Goal: Use online tool/utility: Utilize a website feature to perform a specific function

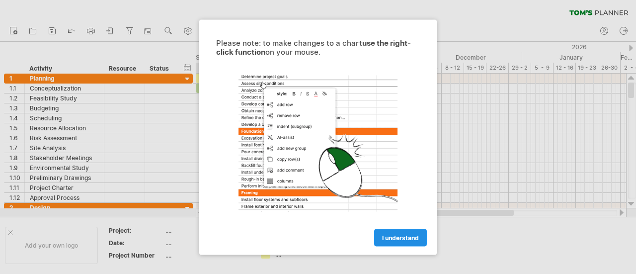
click at [390, 235] on span "I understand" at bounding box center [400, 237] width 37 height 7
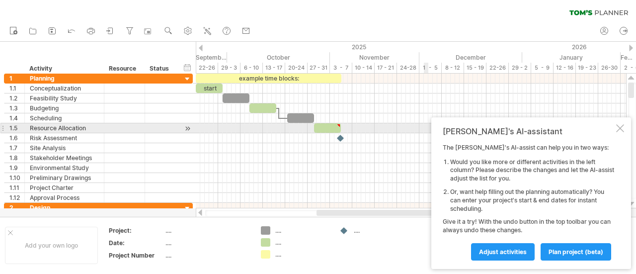
click at [619, 127] on div at bounding box center [620, 128] width 8 height 8
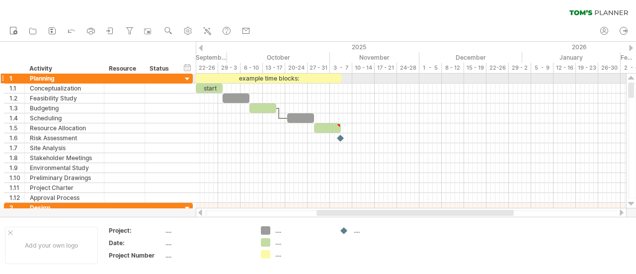
click at [185, 77] on div at bounding box center [187, 79] width 9 height 9
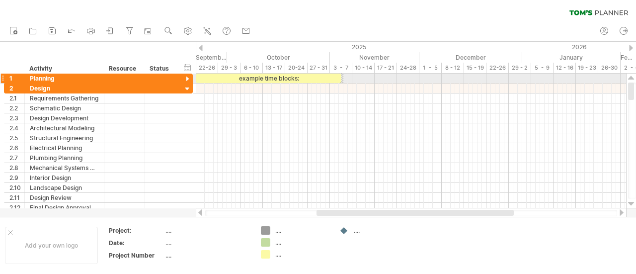
click at [186, 76] on div at bounding box center [187, 79] width 9 height 9
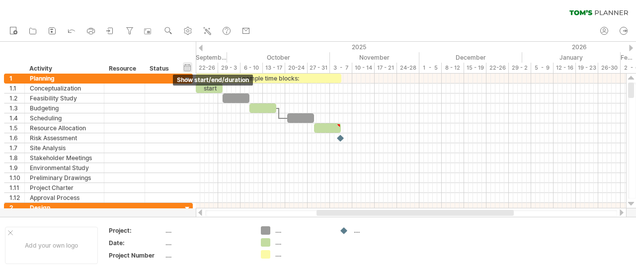
click at [189, 66] on div "hide start/end/duration show start/end/duration" at bounding box center [187, 67] width 9 height 10
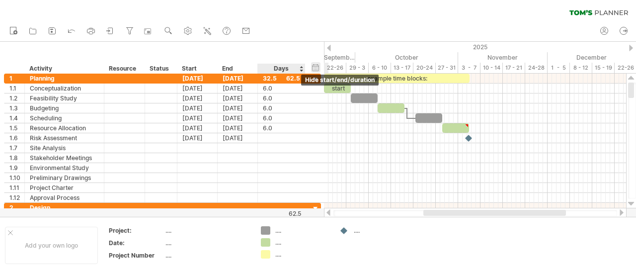
click at [320, 69] on div "hide start/end/duration show start/end/duration" at bounding box center [315, 67] width 9 height 10
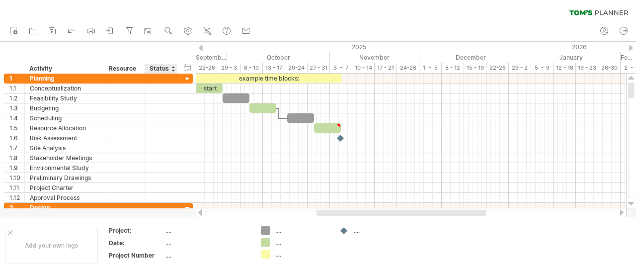
click at [172, 70] on div at bounding box center [173, 69] width 4 height 10
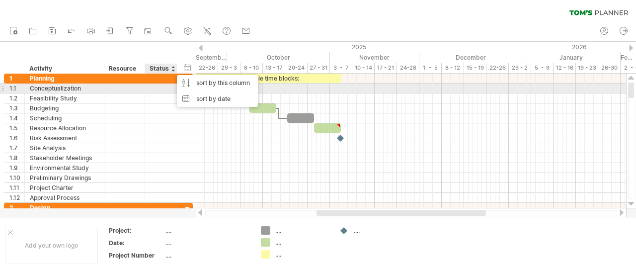
click at [162, 85] on div at bounding box center [161, 87] width 22 height 9
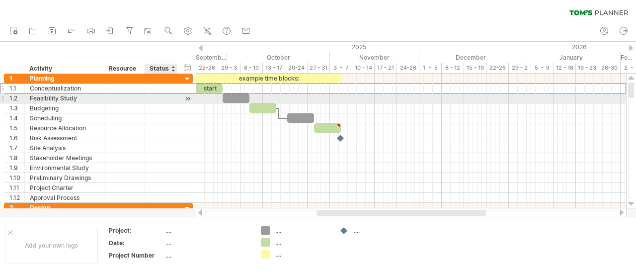
click at [157, 98] on div at bounding box center [161, 97] width 22 height 9
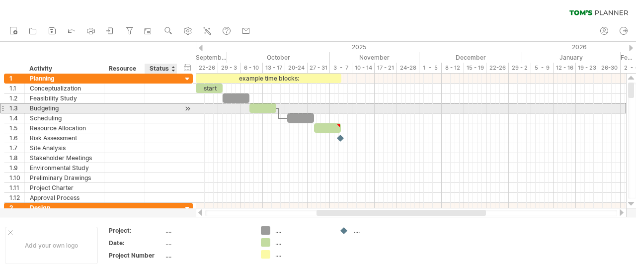
click at [155, 109] on div at bounding box center [161, 107] width 22 height 9
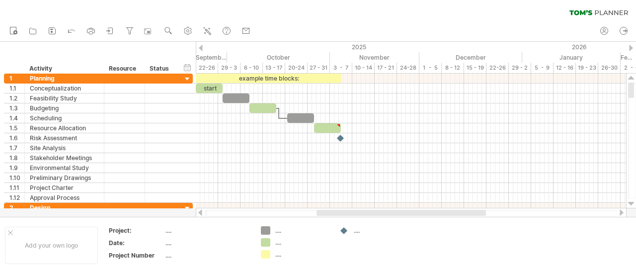
click at [299, 15] on div "clear filter reapply filter" at bounding box center [318, 10] width 636 height 21
click at [202, 46] on div at bounding box center [201, 48] width 4 height 6
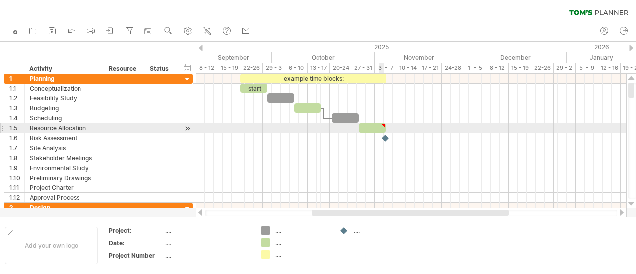
type textarea "**********"
